Goal: Book appointment/travel/reservation

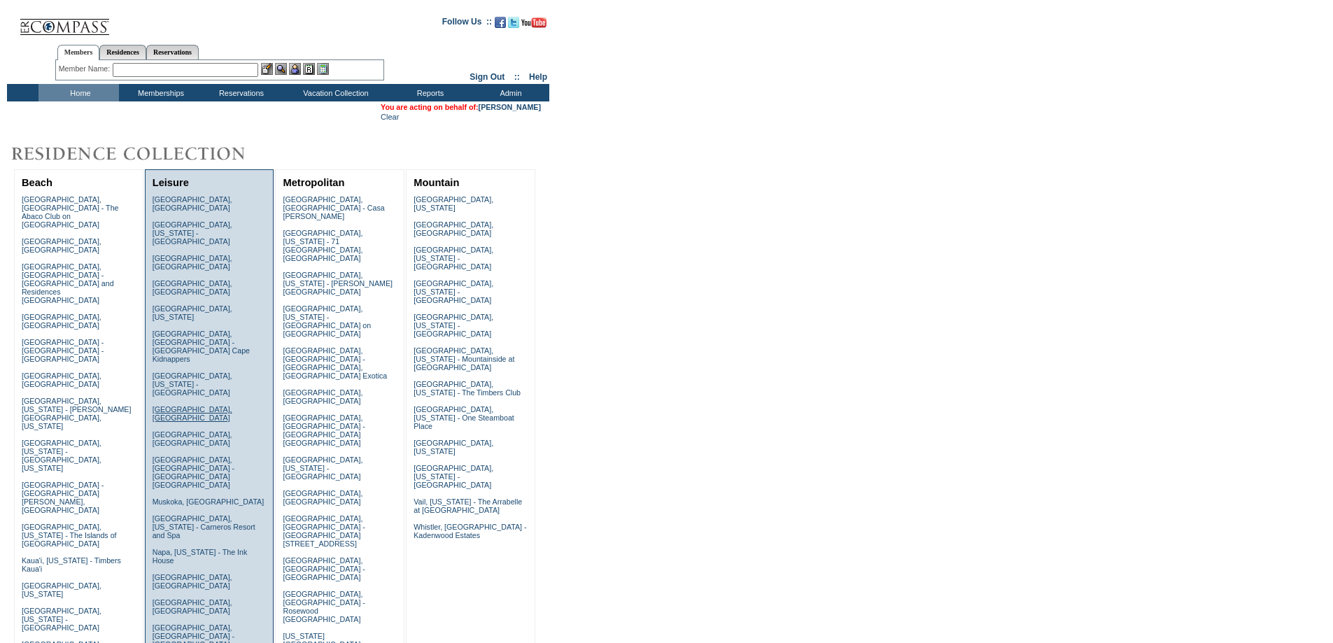
click at [204, 405] on link "Lake Como, Italy" at bounding box center [193, 413] width 80 height 17
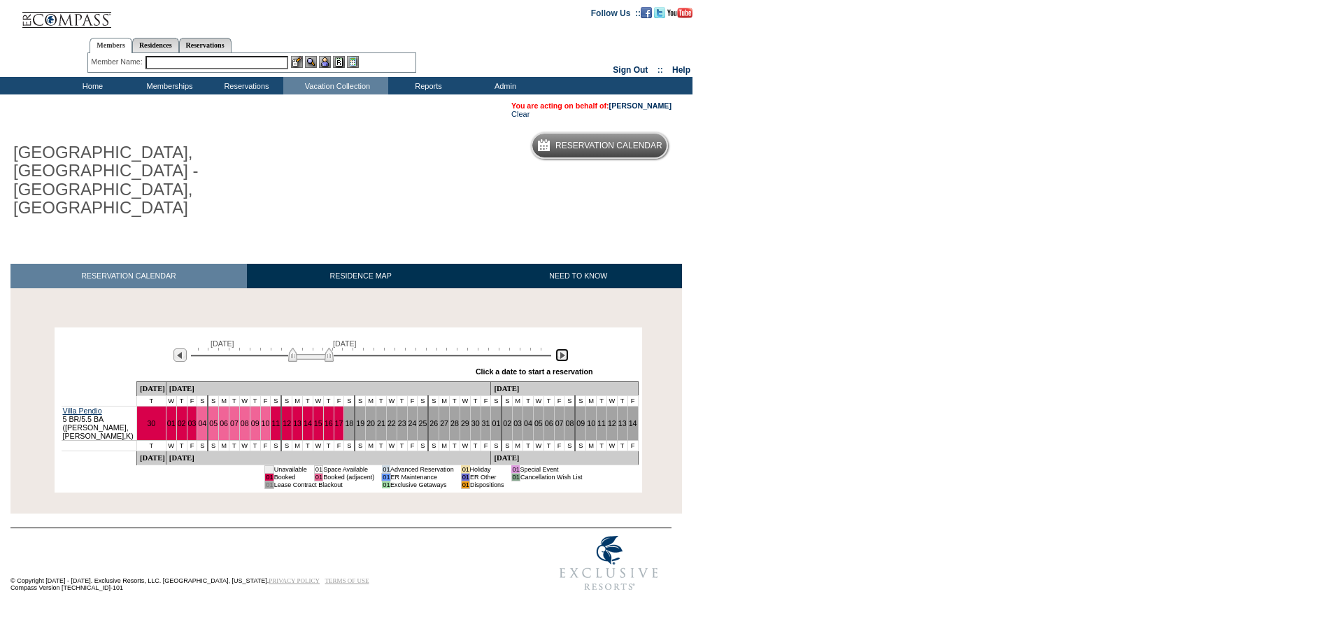
click at [563, 348] on img at bounding box center [561, 354] width 13 height 13
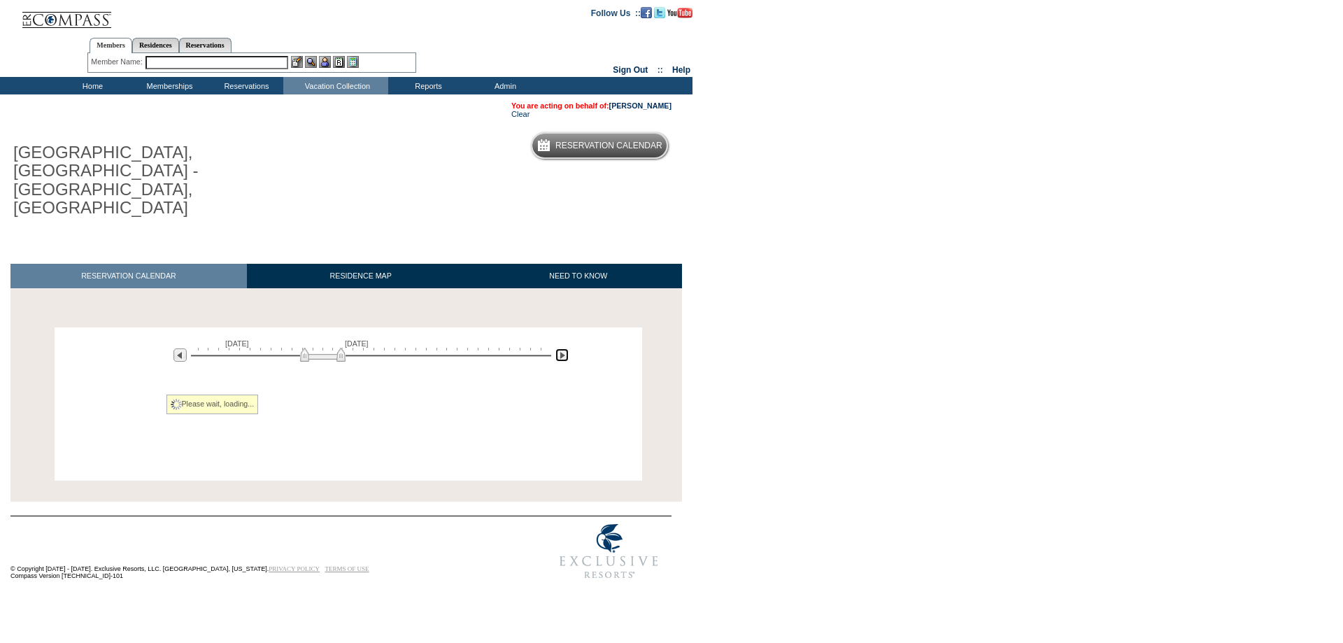
click at [563, 348] on img at bounding box center [561, 354] width 13 height 13
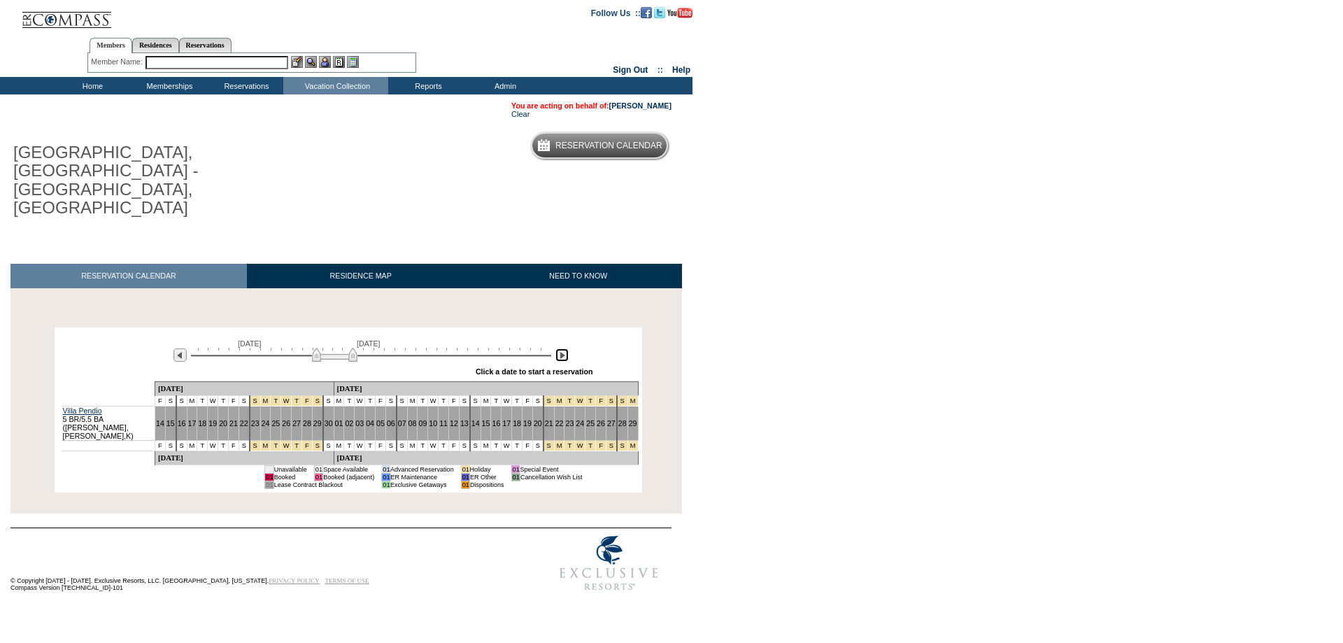
click at [563, 348] on img at bounding box center [561, 354] width 13 height 13
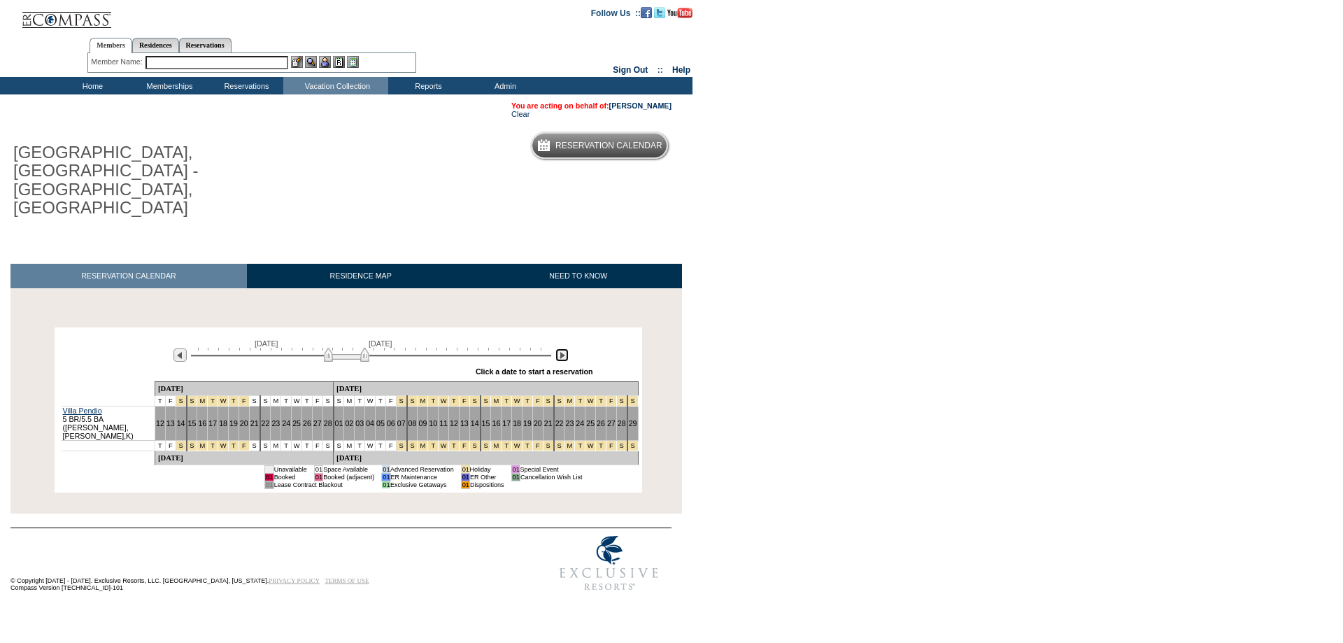
click at [563, 348] on img at bounding box center [561, 354] width 13 height 13
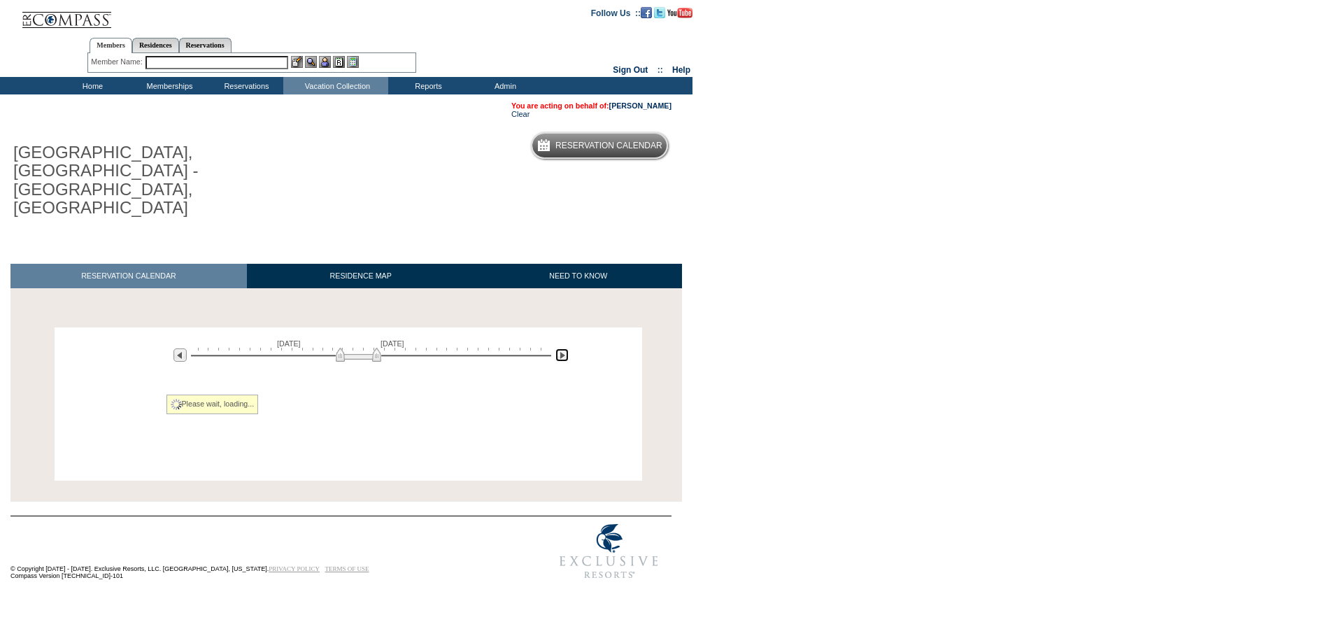
click at [563, 348] on img at bounding box center [561, 354] width 13 height 13
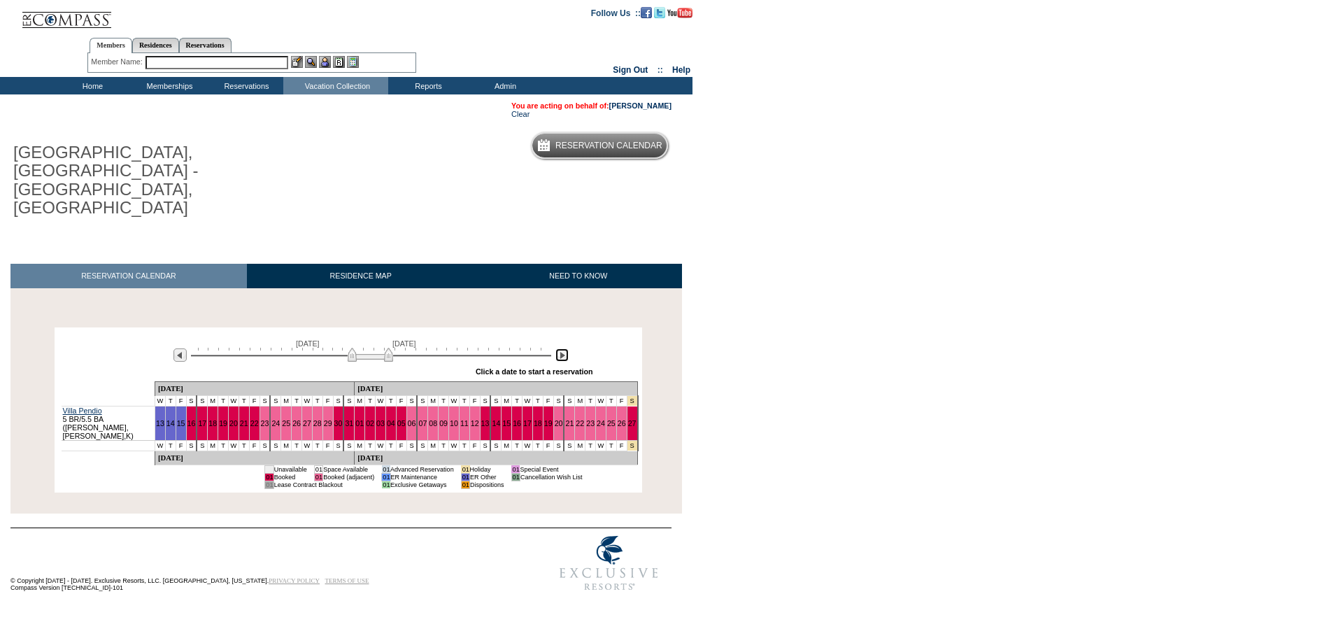
click at [563, 348] on img at bounding box center [561, 354] width 13 height 13
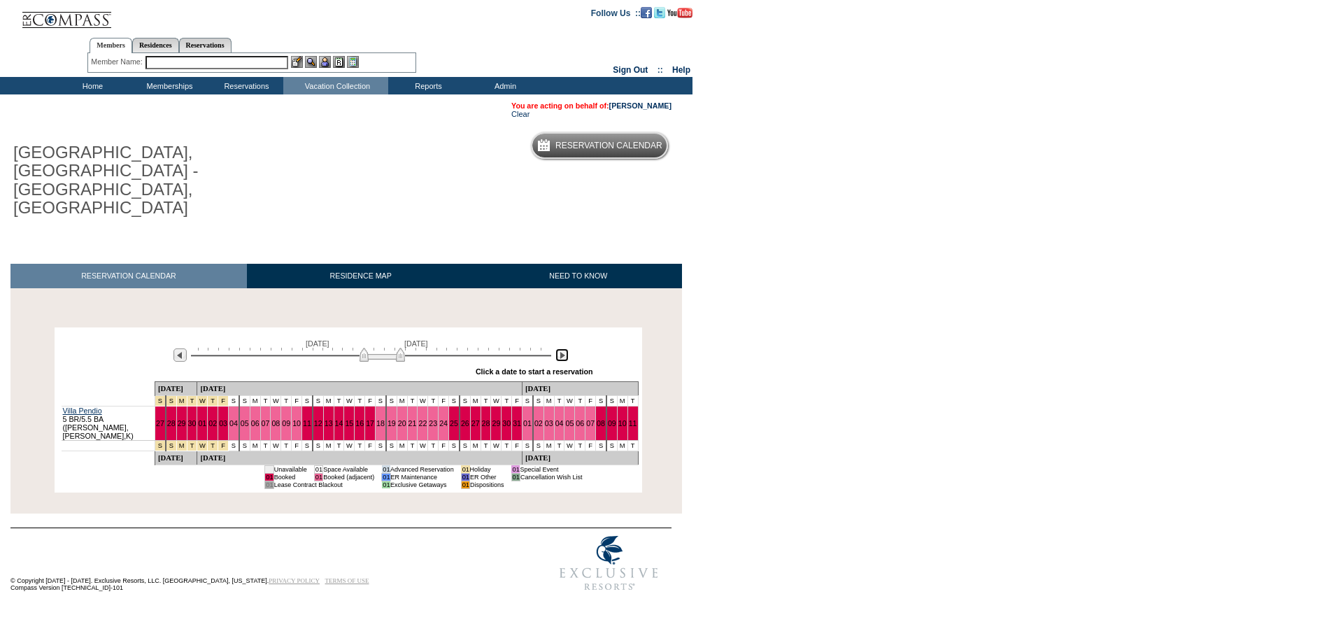
click at [563, 348] on img at bounding box center [561, 354] width 13 height 13
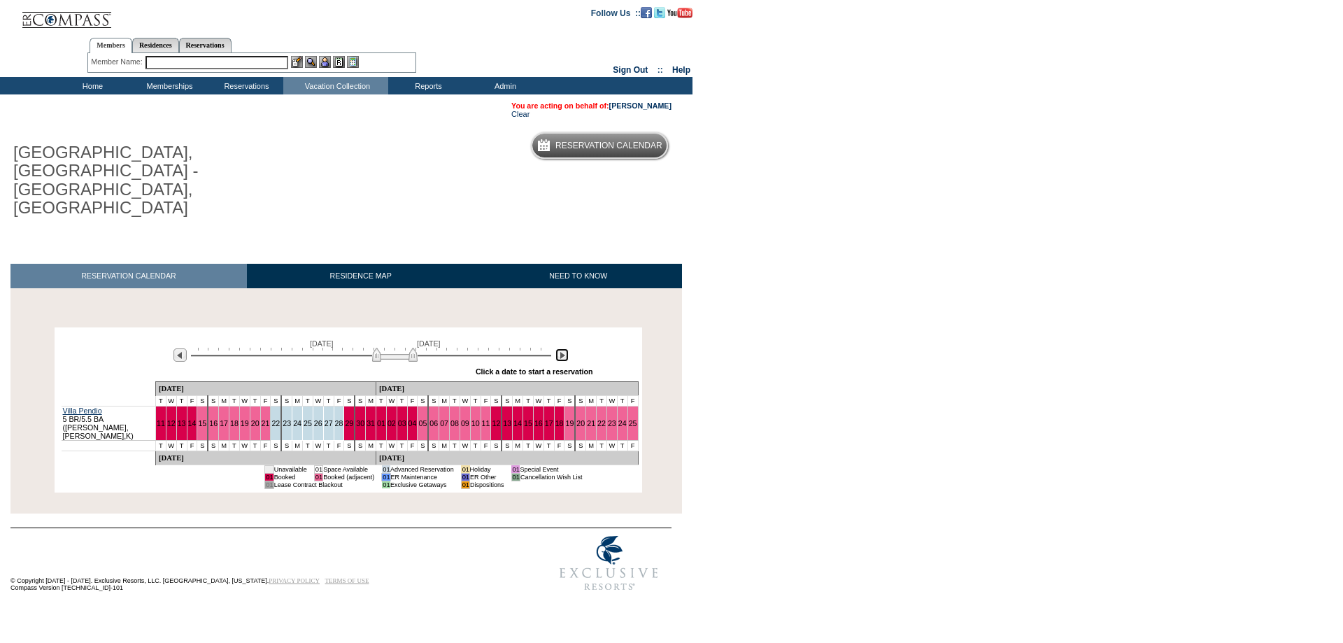
click at [563, 348] on img at bounding box center [561, 354] width 13 height 13
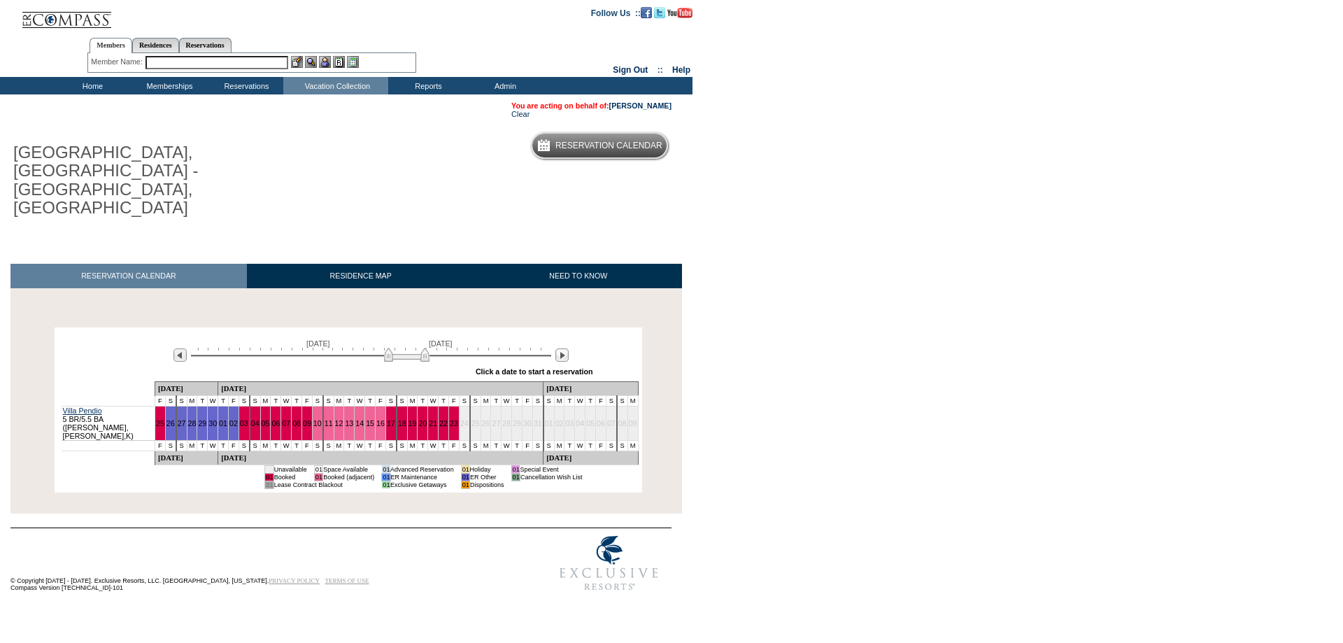
click at [1128, 304] on body "Follow Us ::" at bounding box center [671, 321] width 1343 height 643
click at [320, 100] on td "Residence Collection" at bounding box center [339, 104] width 105 height 14
